Goal: Information Seeking & Learning: Learn about a topic

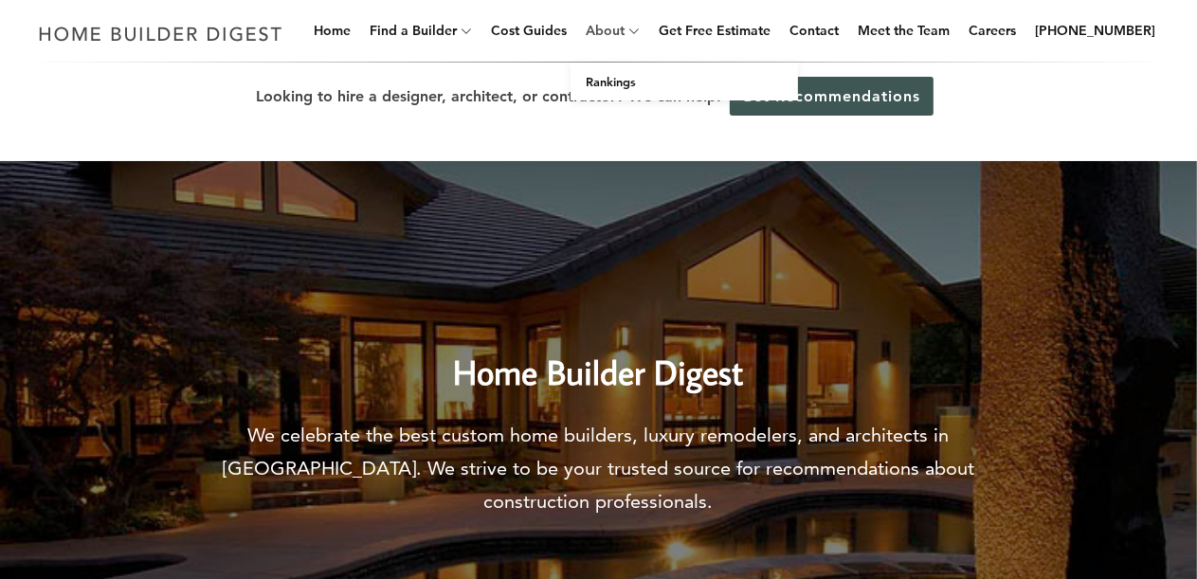
click at [621, 30] on link "About" at bounding box center [601, 30] width 46 height 61
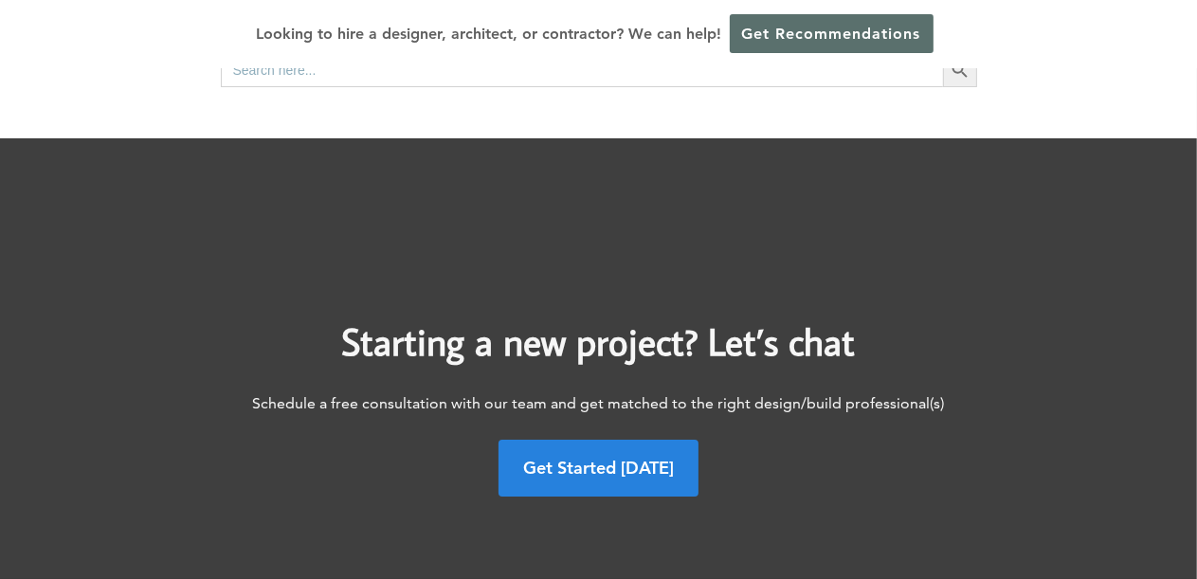
scroll to position [568, 0]
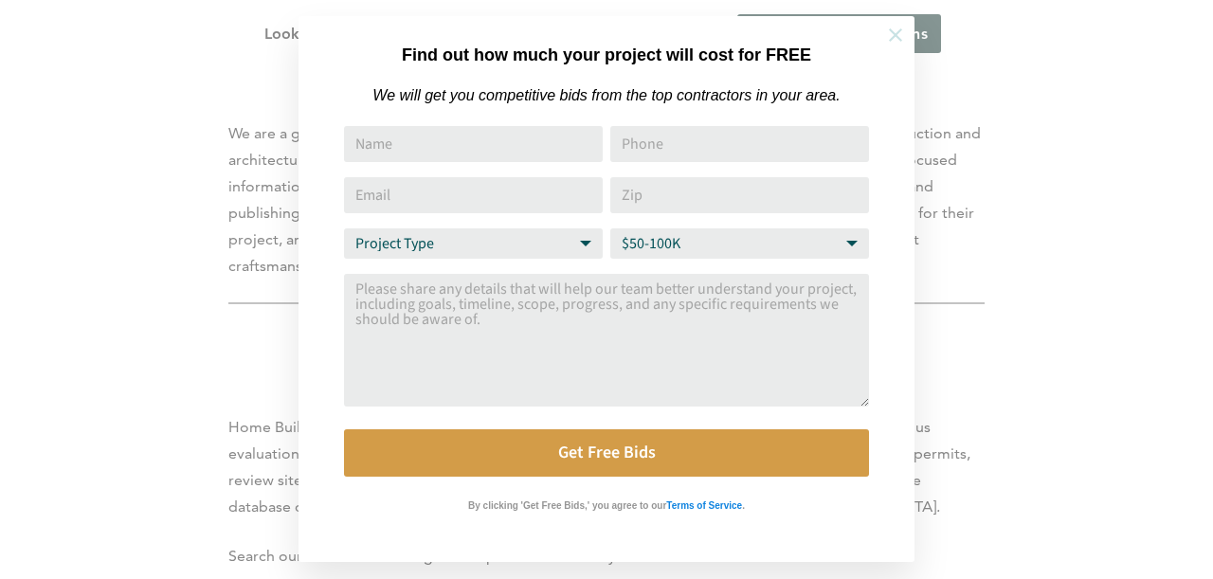
click at [895, 29] on icon at bounding box center [895, 35] width 21 height 21
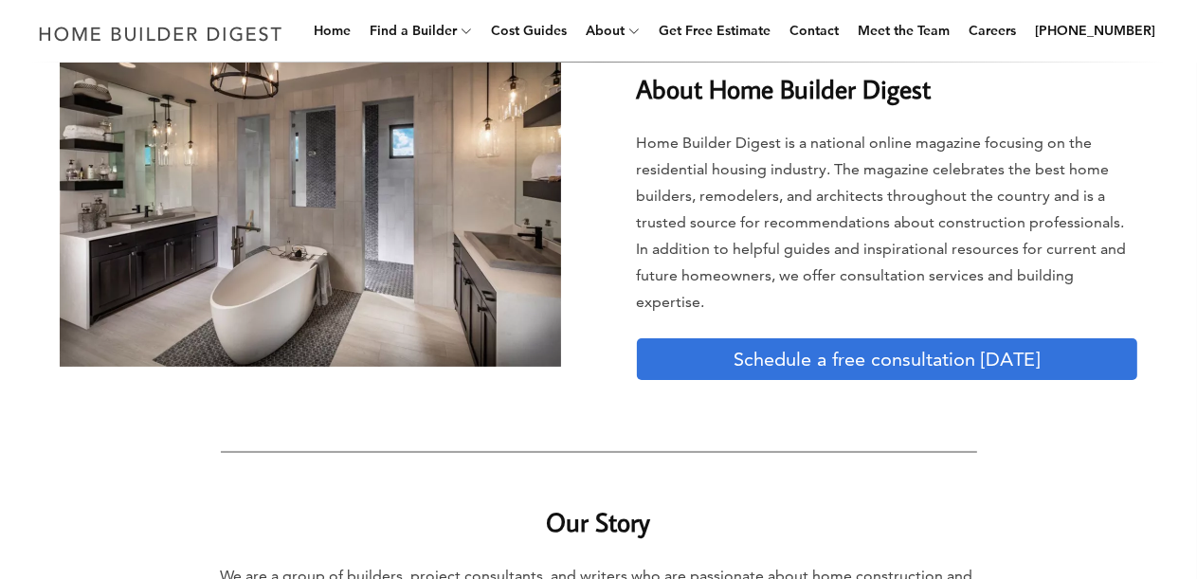
scroll to position [0, 0]
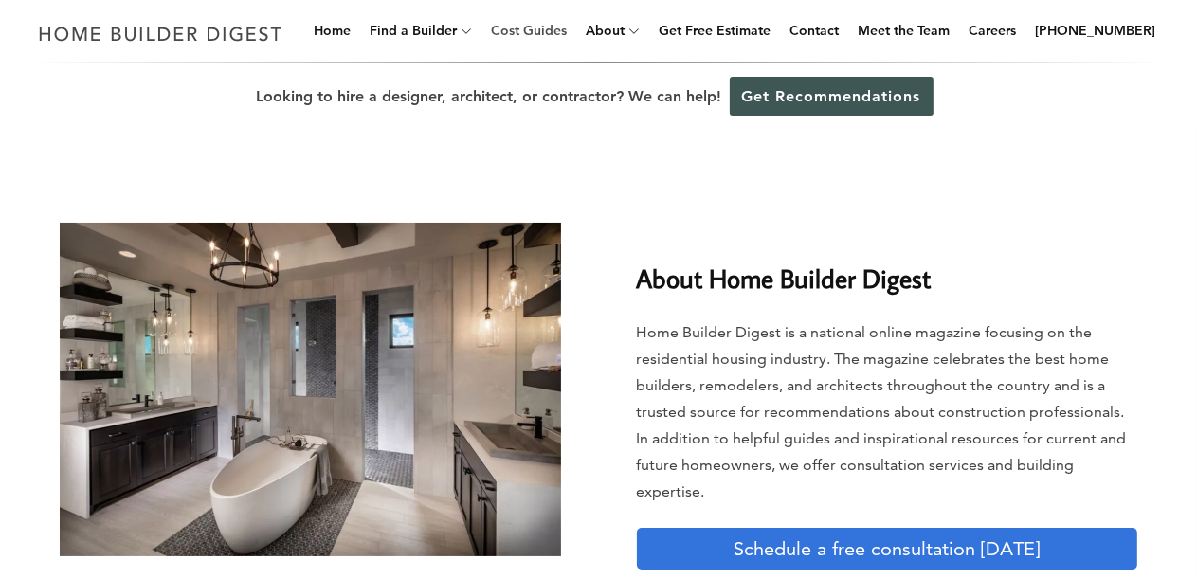
click at [574, 32] on link "Cost Guides" at bounding box center [528, 30] width 91 height 61
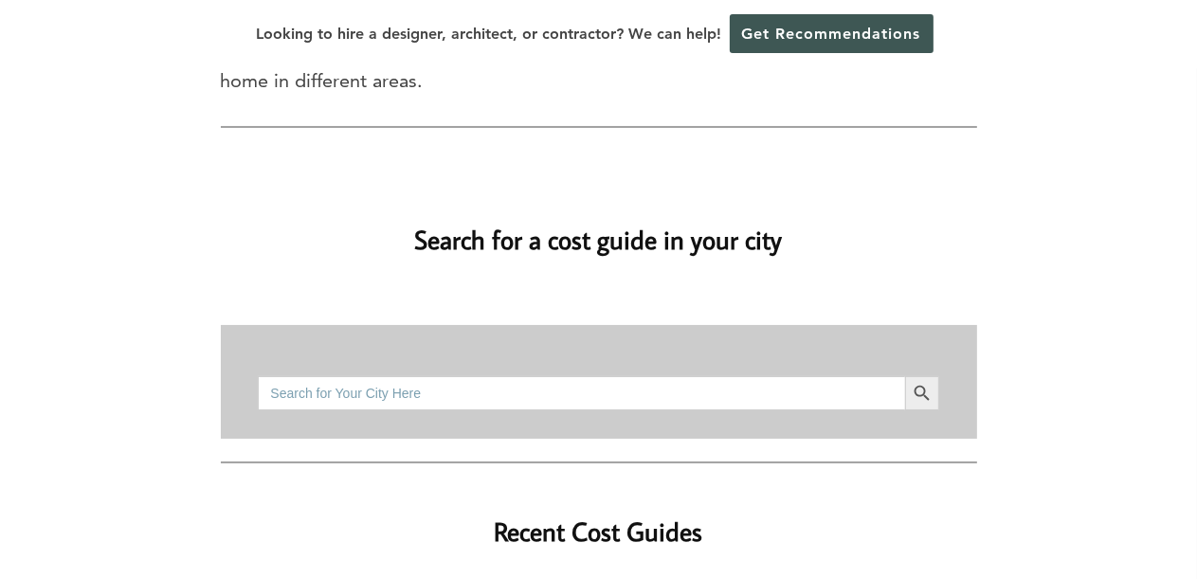
click at [410, 376] on input "Search for:" at bounding box center [581, 393] width 646 height 34
type input "Columbus Ohio"
click at [923, 383] on icon "Search" at bounding box center [921, 393] width 21 height 21
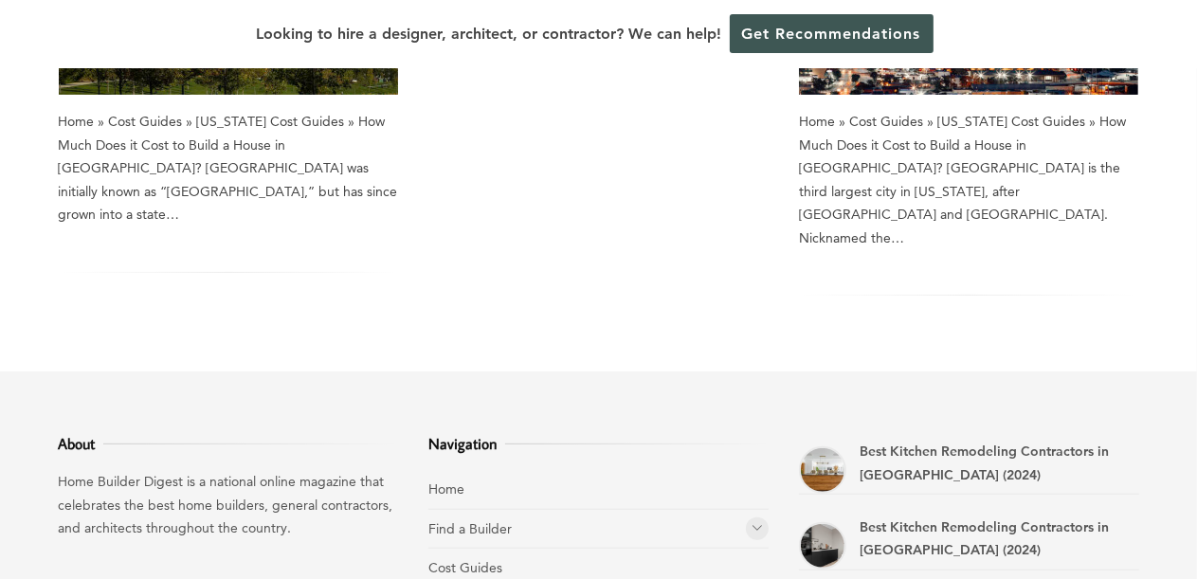
scroll to position [611, 0]
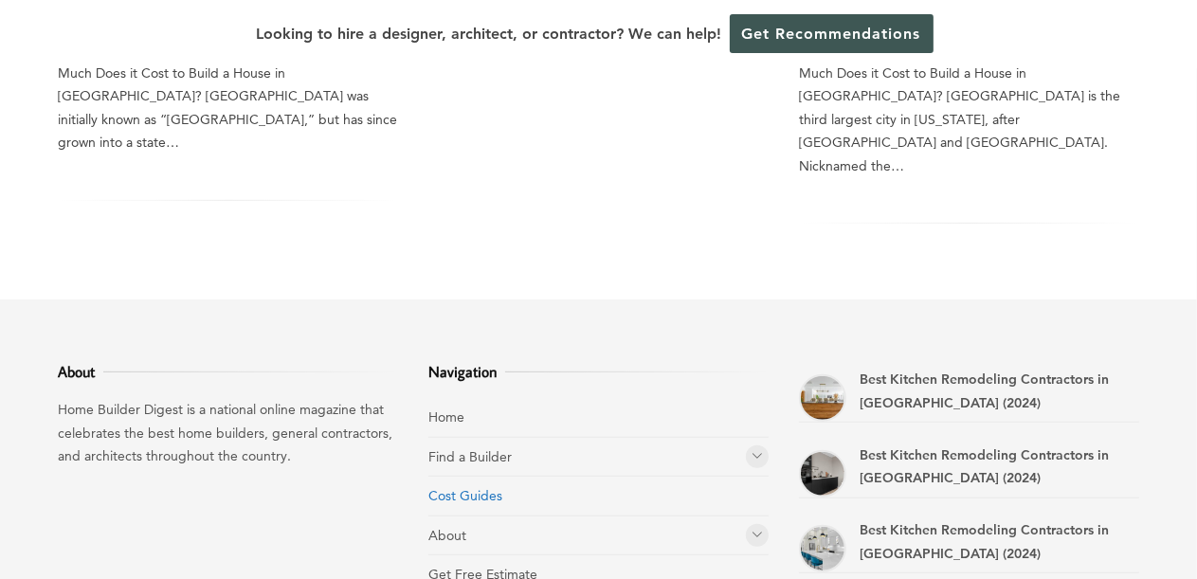
click at [473, 487] on link "Cost Guides" at bounding box center [465, 495] width 74 height 17
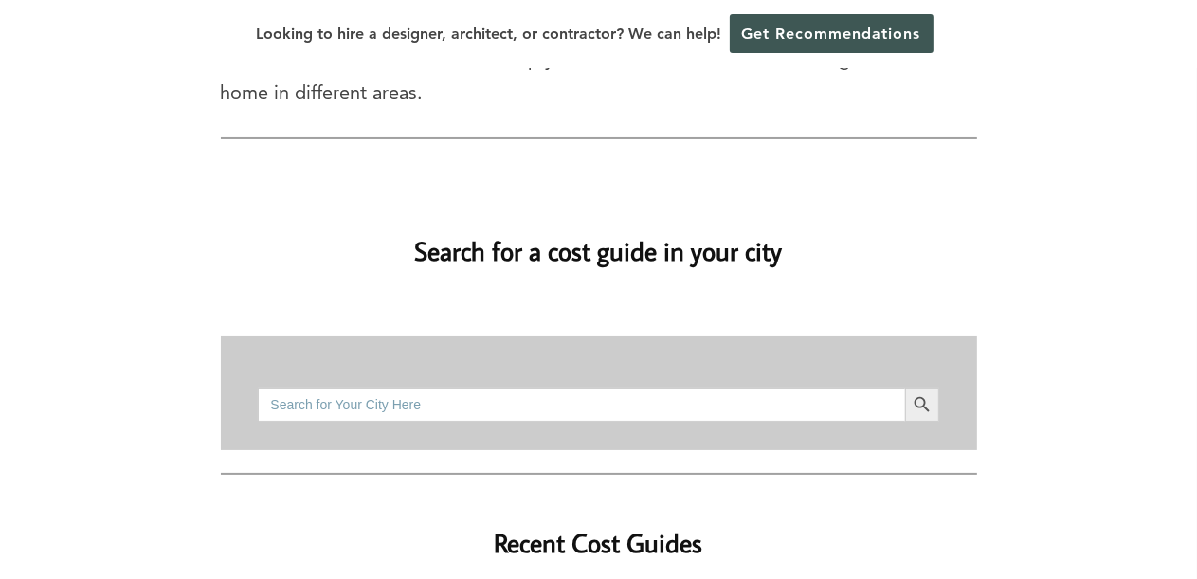
scroll to position [95, 0]
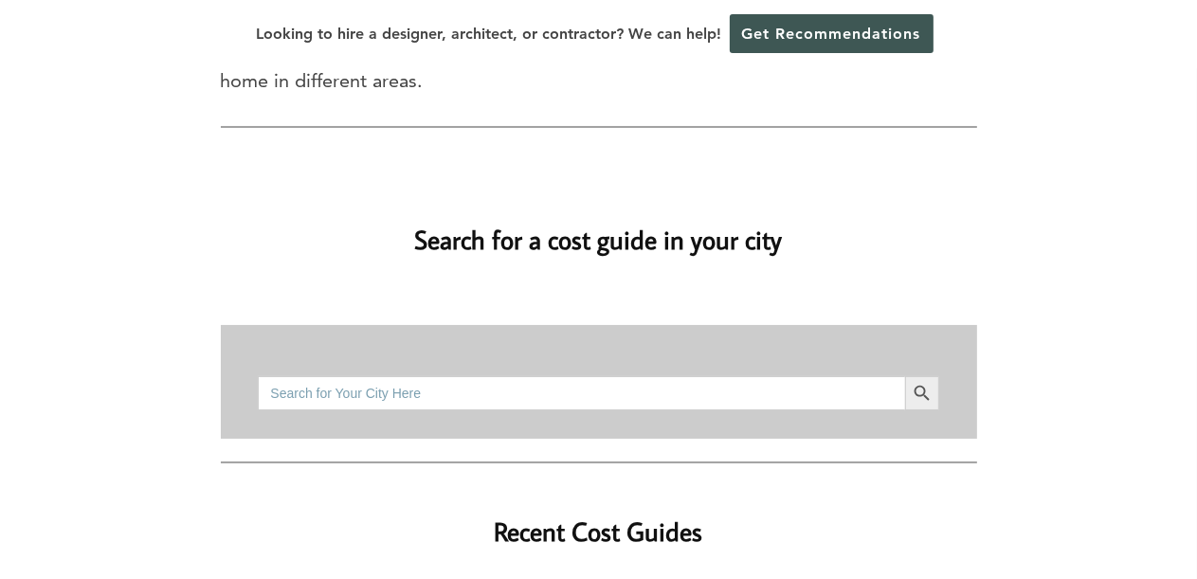
click at [474, 376] on input "Search for:" at bounding box center [581, 393] width 646 height 34
type input "Columbus"
click at [917, 383] on icon "Search" at bounding box center [921, 393] width 21 height 21
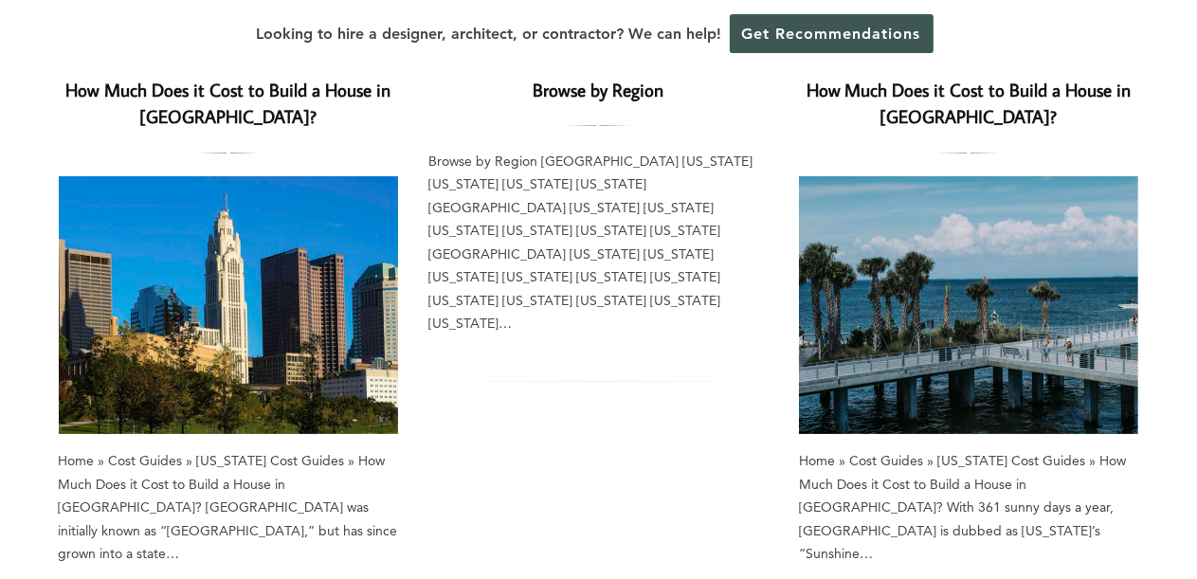
scroll to position [189, 0]
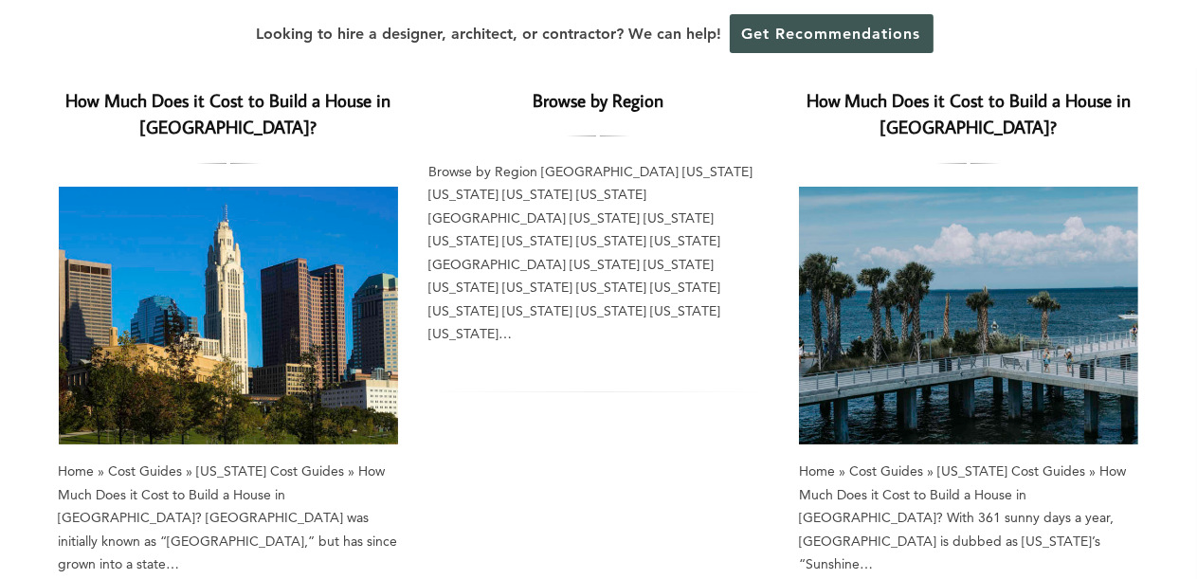
click at [159, 320] on img at bounding box center [229, 316] width 340 height 258
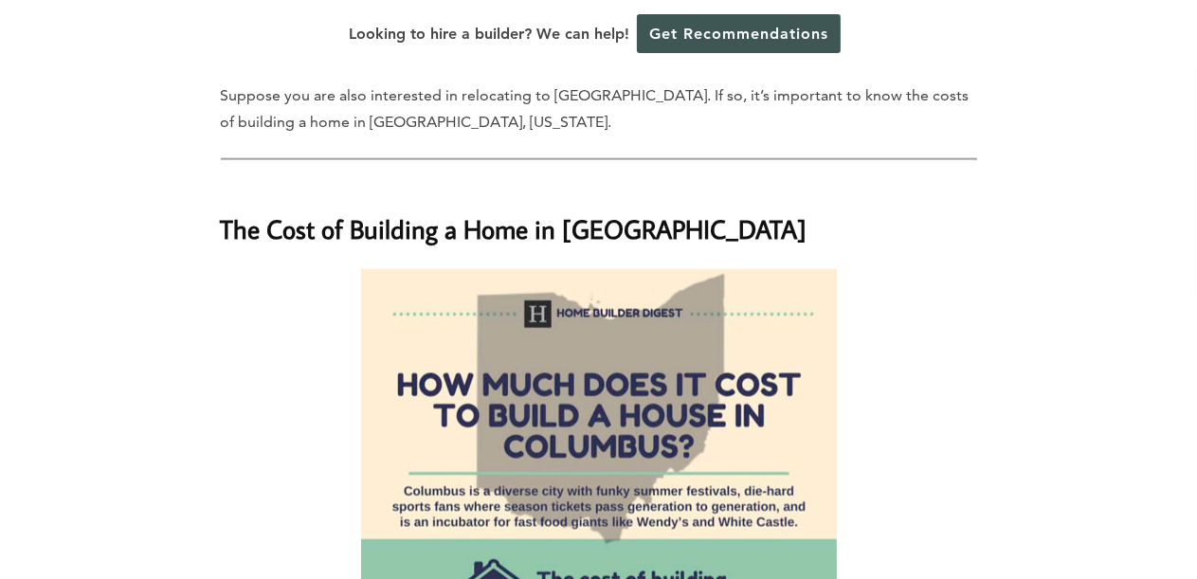
scroll to position [1800, 0]
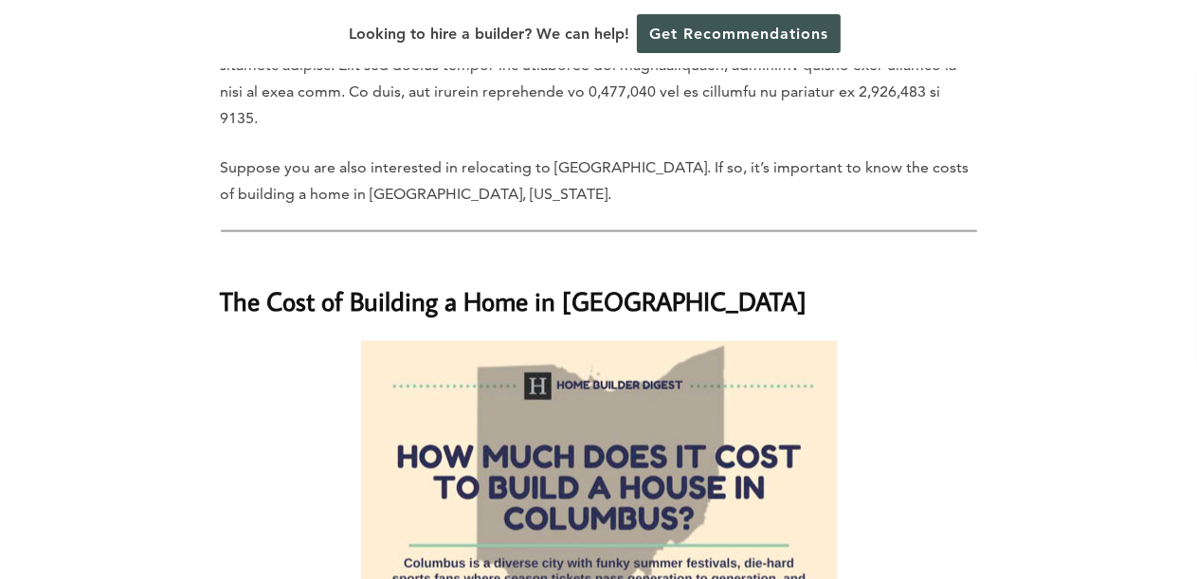
drag, startPoint x: 462, startPoint y: 288, endPoint x: 843, endPoint y: 309, distance: 381.4
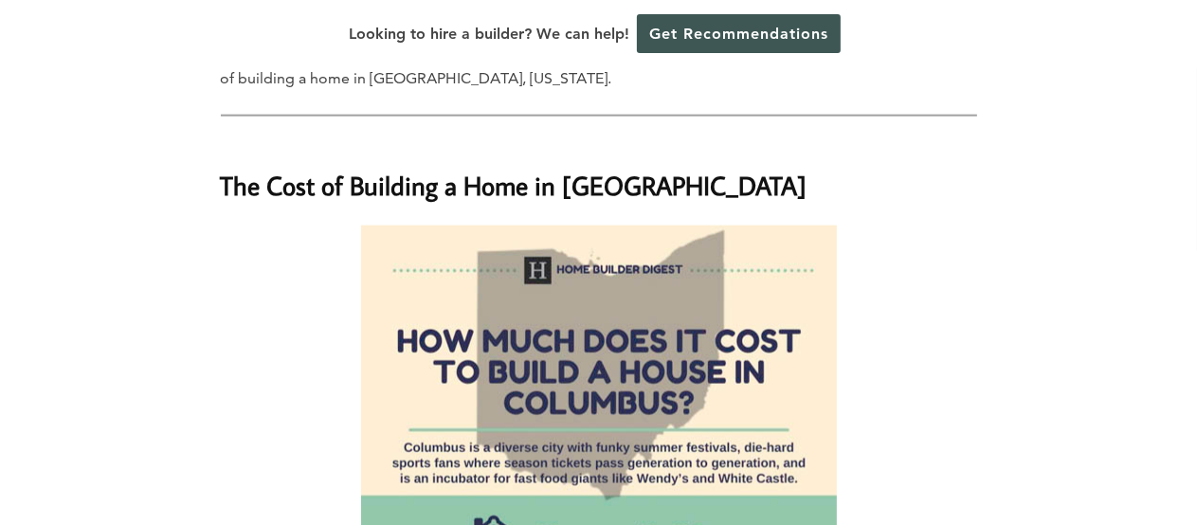
scroll to position [1895, 0]
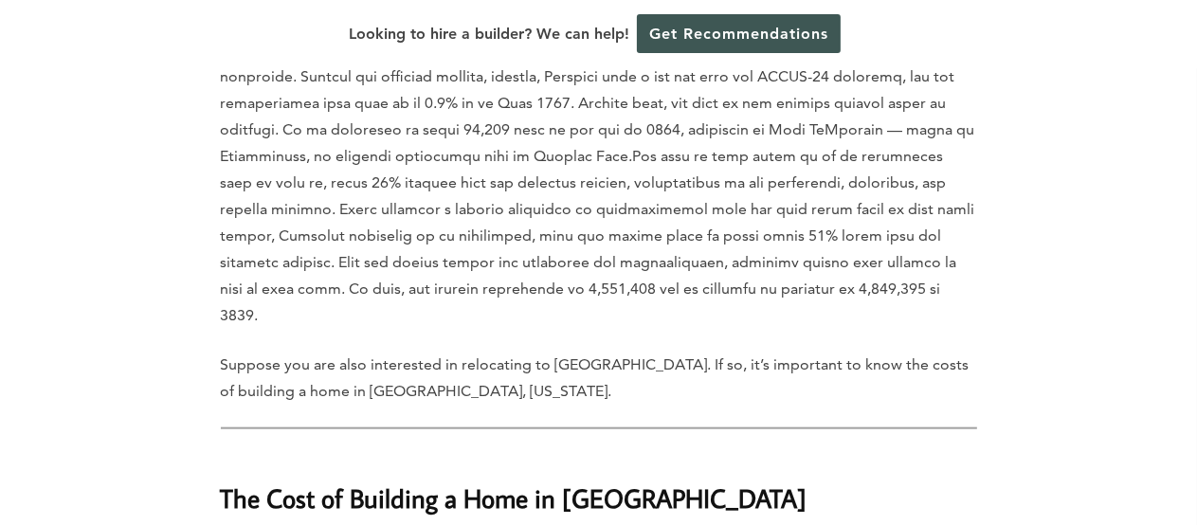
scroll to position [1603, 0]
